Goal: Information Seeking & Learning: Learn about a topic

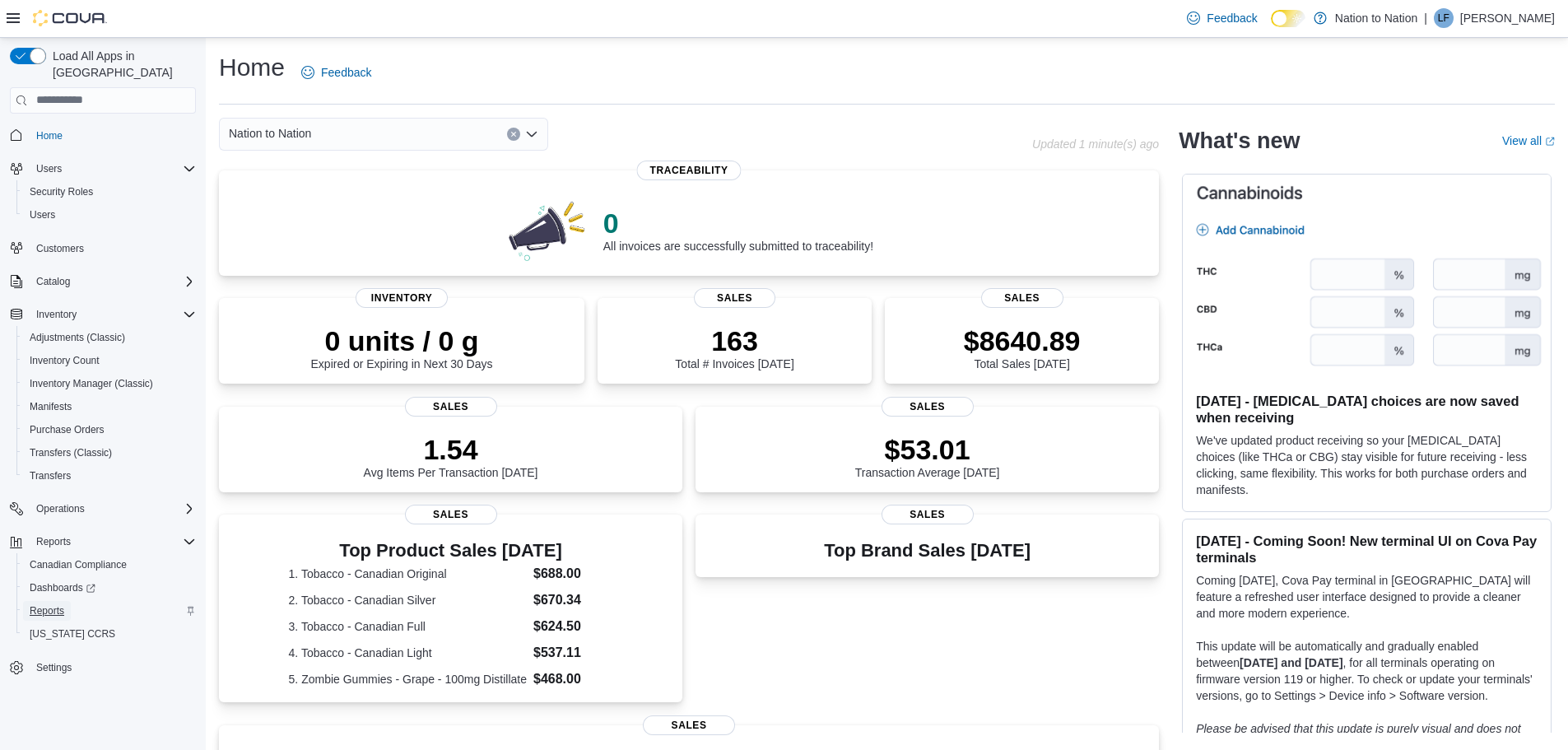
click at [51, 605] on span "Reports" at bounding box center [47, 611] width 35 height 13
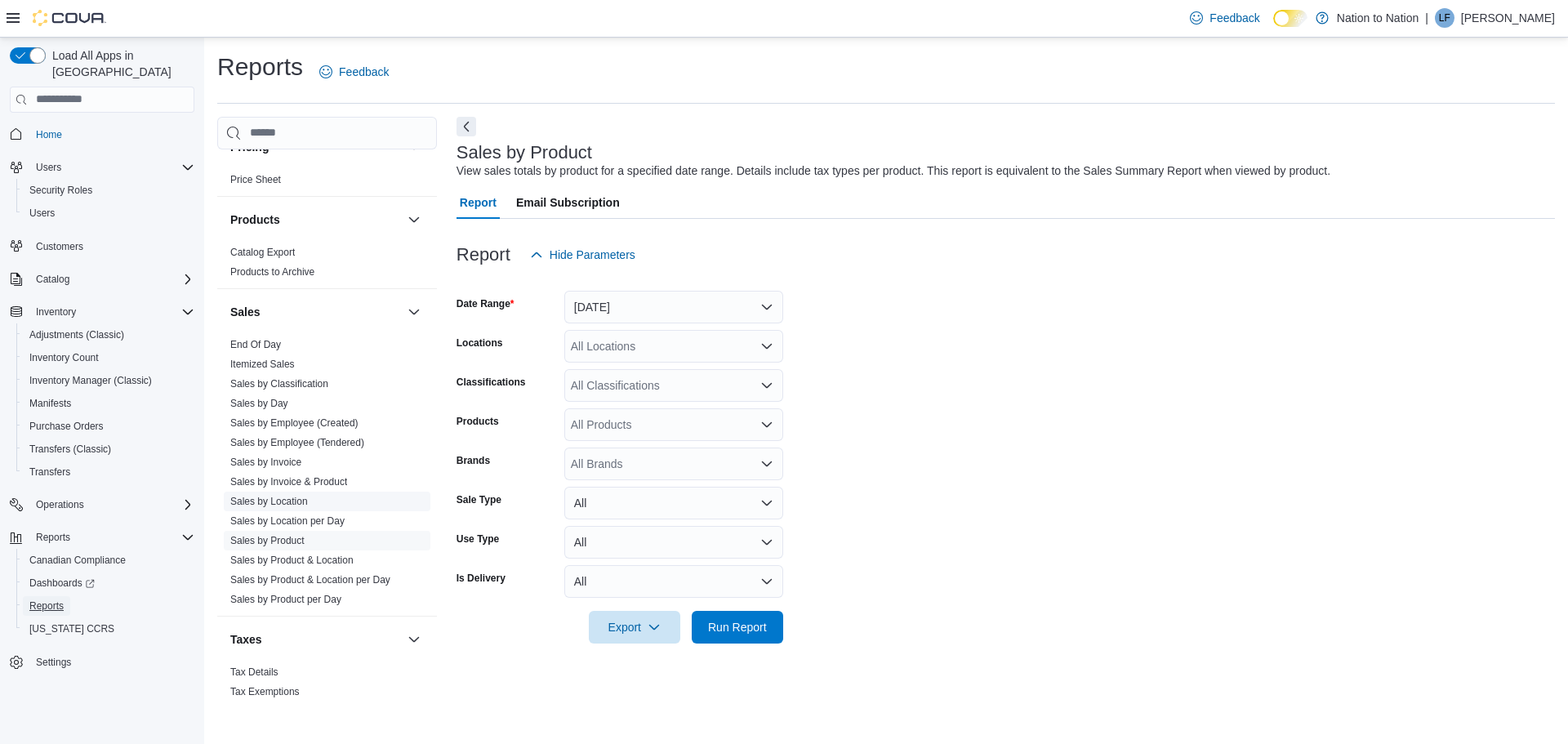
scroll to position [1017, 0]
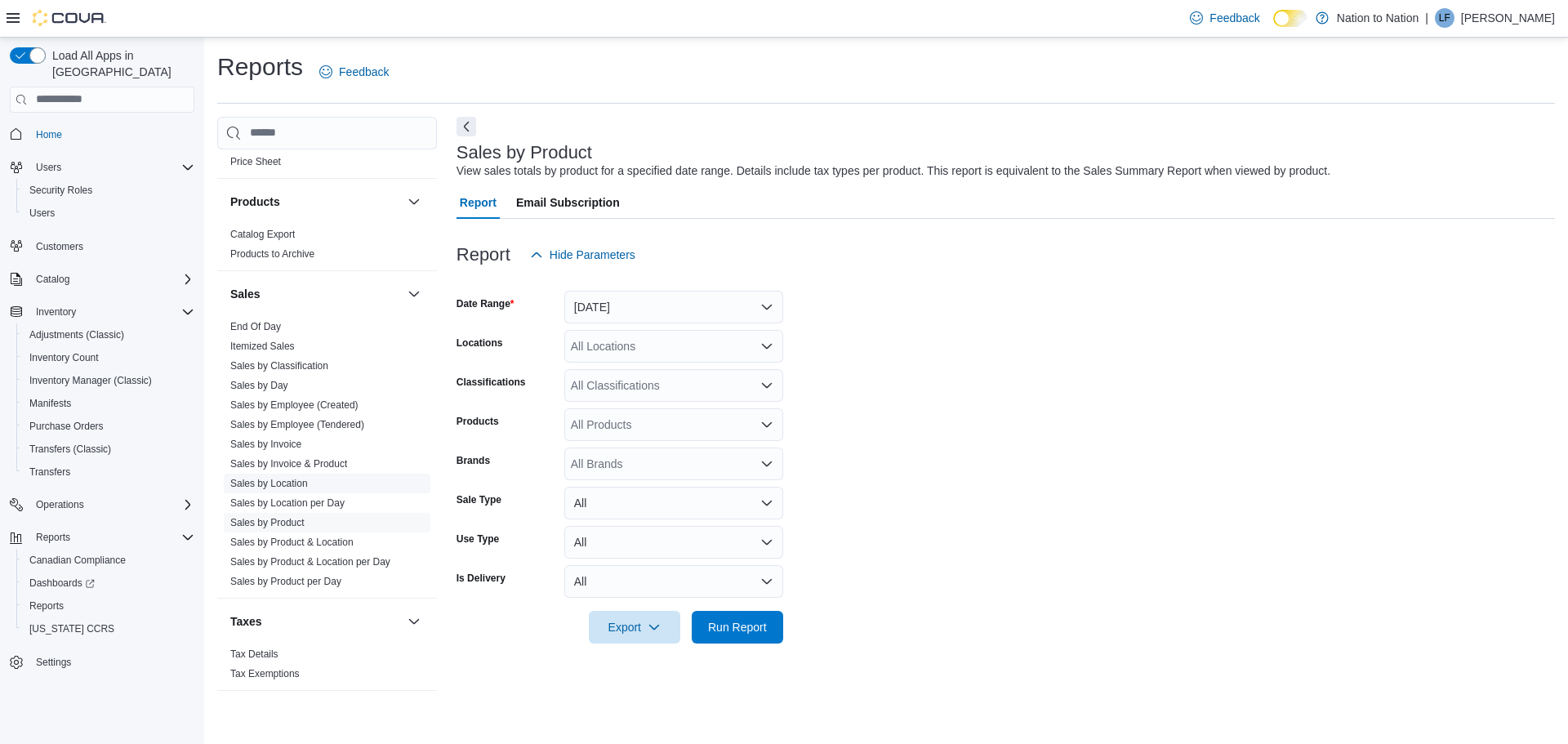
click at [259, 484] on link "Sales by Location" at bounding box center [269, 483] width 78 height 12
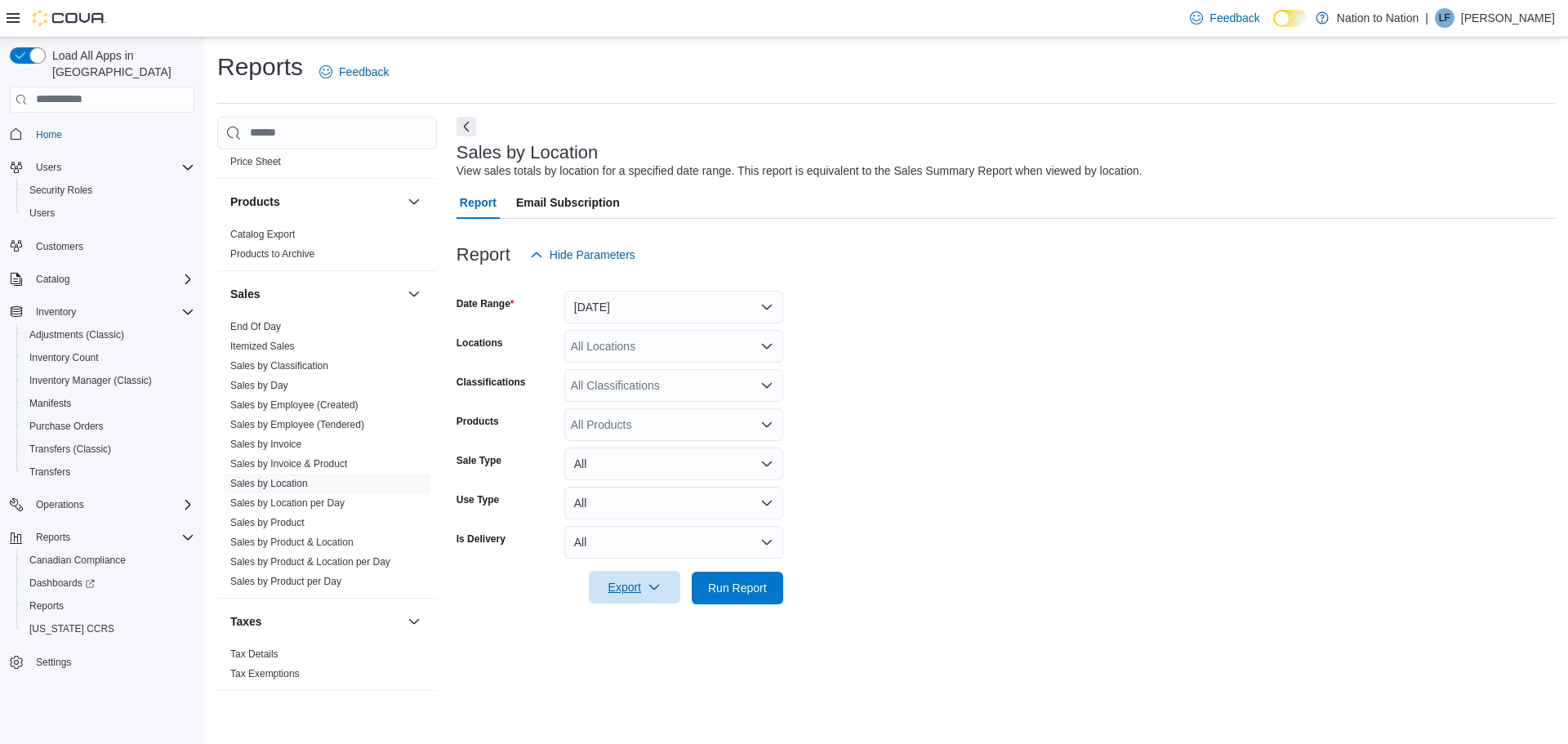
click at [617, 587] on span "Export" at bounding box center [634, 587] width 72 height 33
click at [627, 620] on span "Export to Excel" at bounding box center [637, 621] width 73 height 13
